Goal: Transaction & Acquisition: Book appointment/travel/reservation

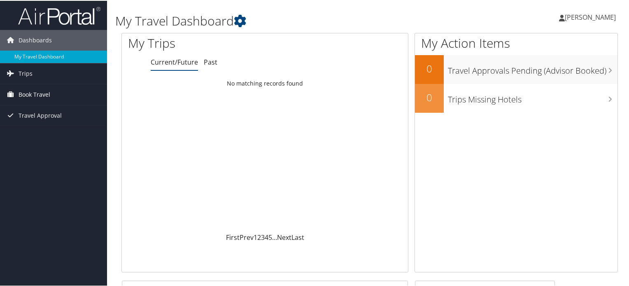
click at [27, 97] on span "Book Travel" at bounding box center [35, 94] width 32 height 21
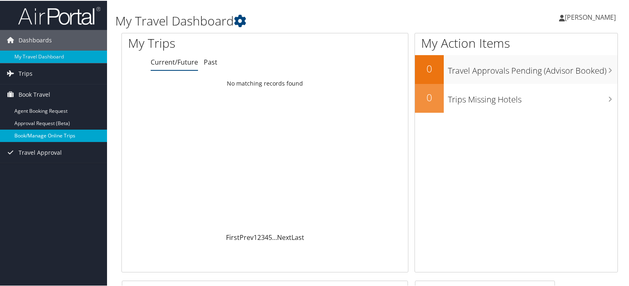
click at [26, 140] on link "Book/Manage Online Trips" at bounding box center [53, 135] width 107 height 12
